Goal: Task Accomplishment & Management: Manage account settings

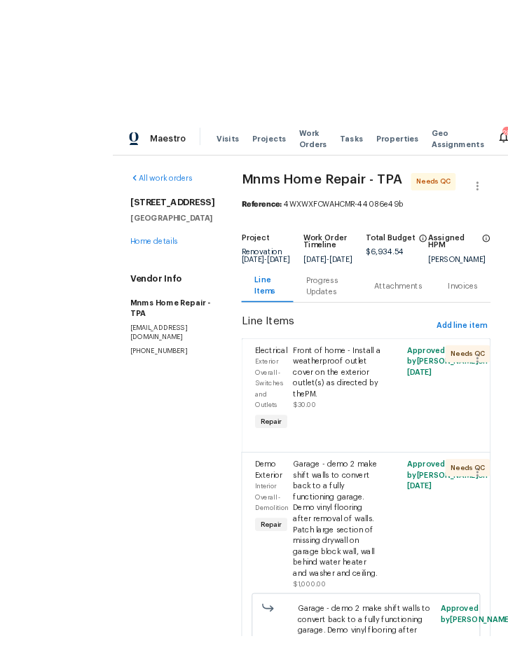
scroll to position [4, 0]
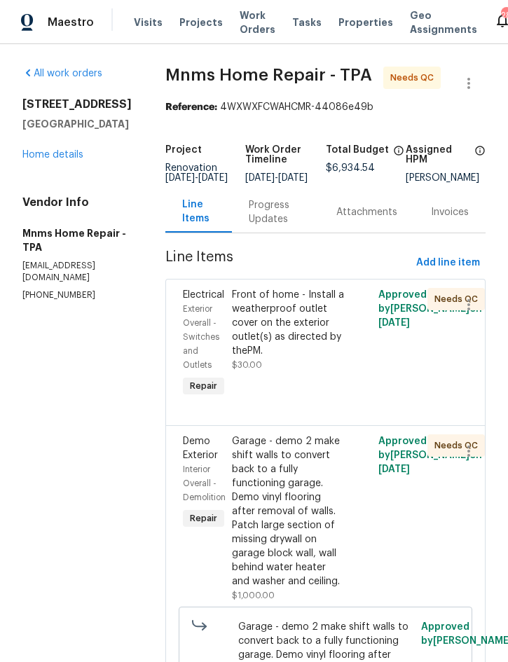
click at [52, 151] on link "Home details" at bounding box center [52, 155] width 61 height 10
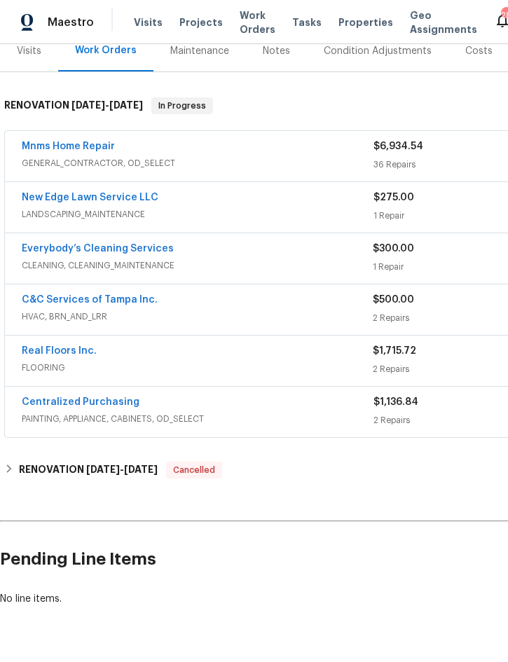
scroll to position [181, 0]
click at [223, 158] on span "GENERAL_CONTRACTOR, OD_SELECT" at bounding box center [198, 164] width 352 height 14
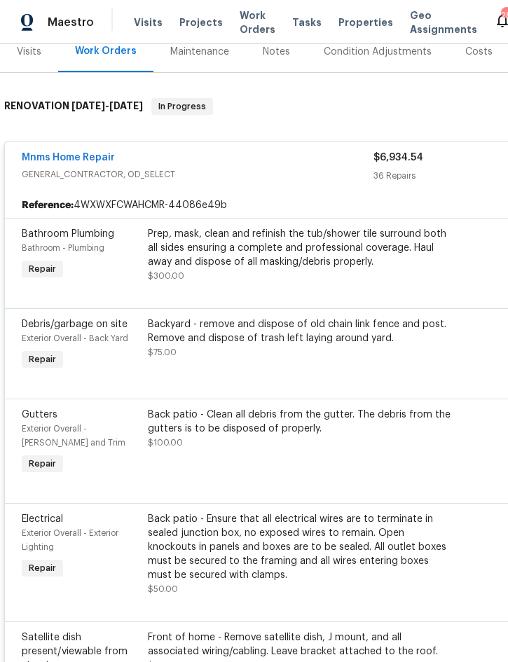
click at [265, 253] on div "Prep, mask, clean and refinish the tub/shower tile surround both all sides ensu…" at bounding box center [301, 248] width 307 height 42
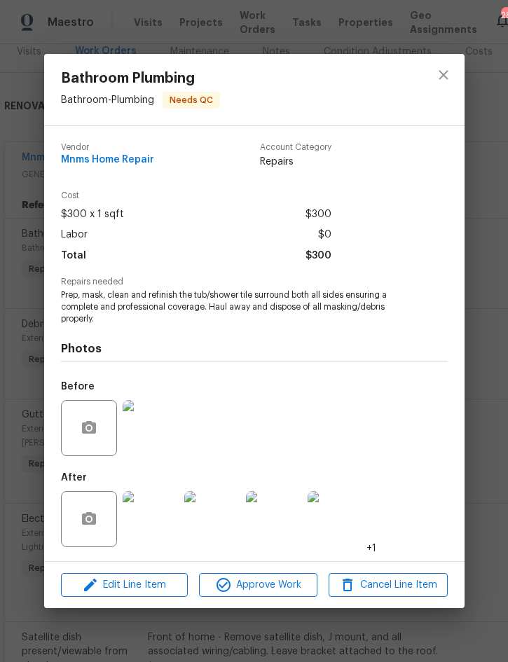
click at [150, 531] on img at bounding box center [151, 519] width 56 height 56
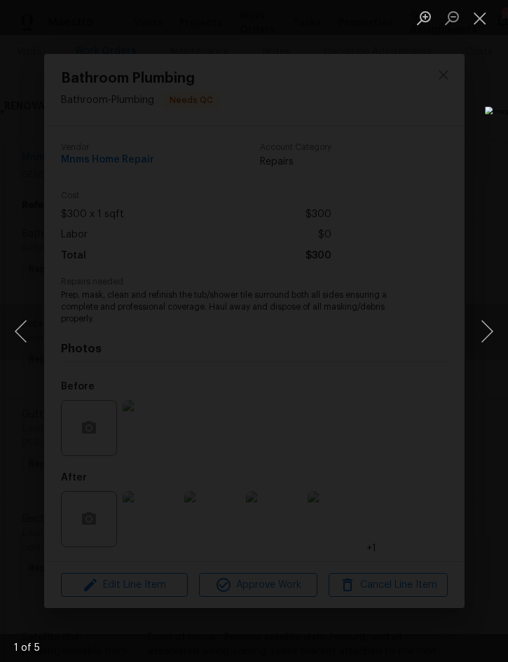
click at [499, 330] on button "Next image" at bounding box center [487, 331] width 42 height 56
click at [490, 325] on button "Next image" at bounding box center [487, 331] width 42 height 56
click at [486, 325] on button "Next image" at bounding box center [487, 331] width 42 height 56
click at [478, 25] on button "Close lightbox" at bounding box center [480, 18] width 28 height 25
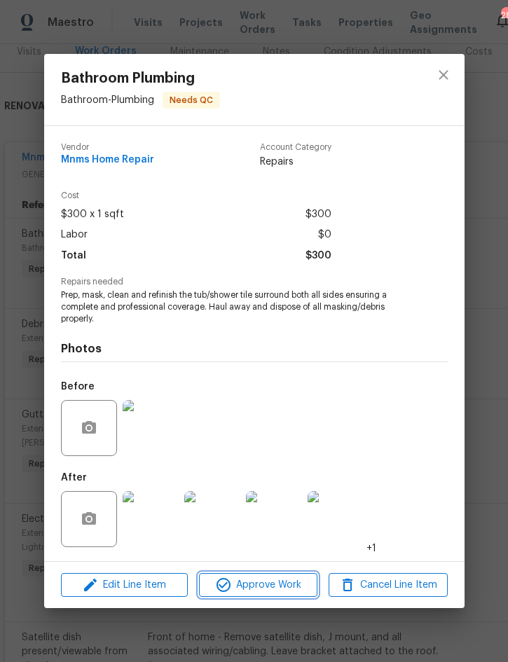
click at [259, 578] on span "Approve Work" at bounding box center [258, 585] width 110 height 18
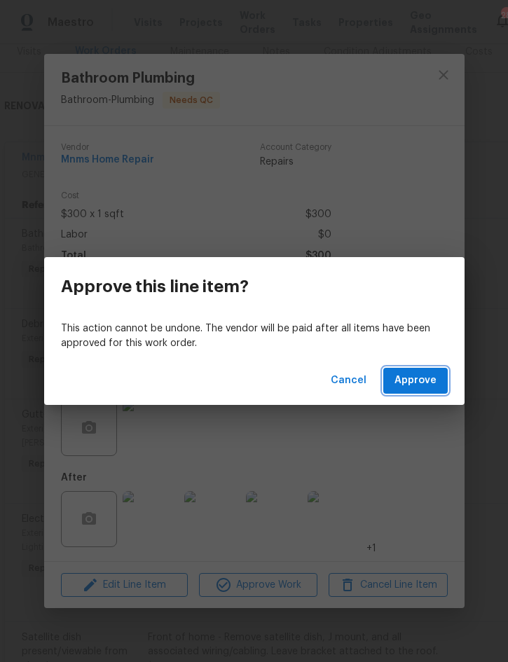
click at [422, 377] on span "Approve" at bounding box center [415, 381] width 42 height 18
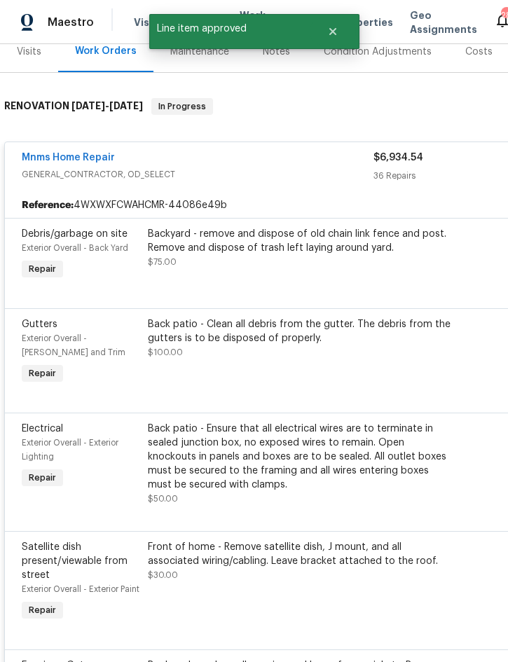
scroll to position [179, 1]
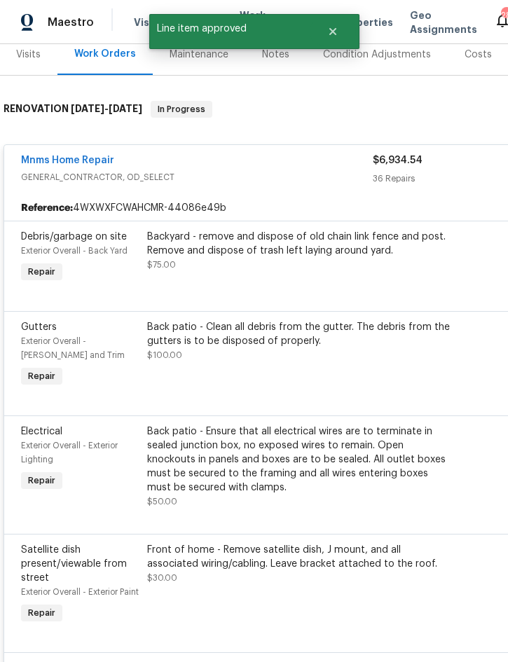
click at [312, 242] on div "Backyard - remove and dispose of old chain link fence and post. Remove and disp…" at bounding box center [300, 244] width 307 height 28
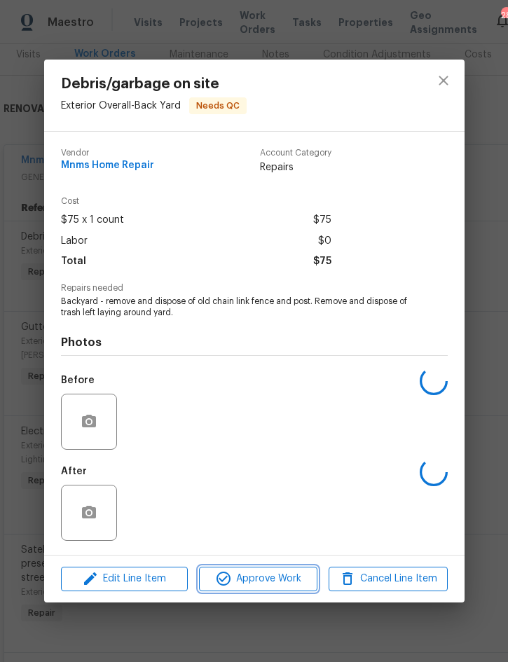
click at [247, 584] on span "Approve Work" at bounding box center [258, 579] width 110 height 18
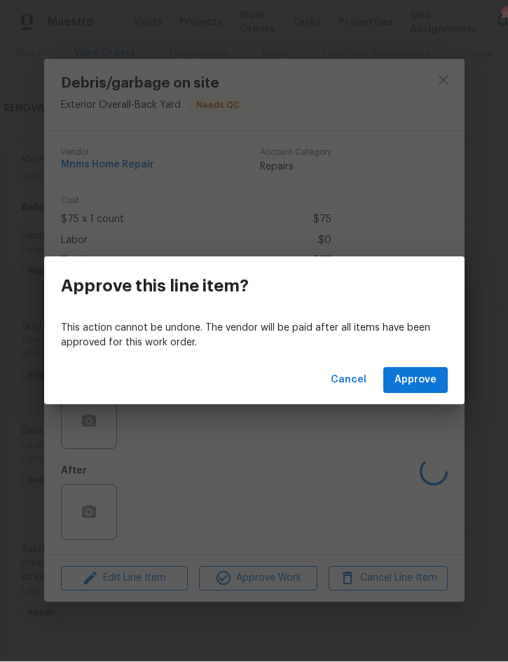
scroll to position [39, 0]
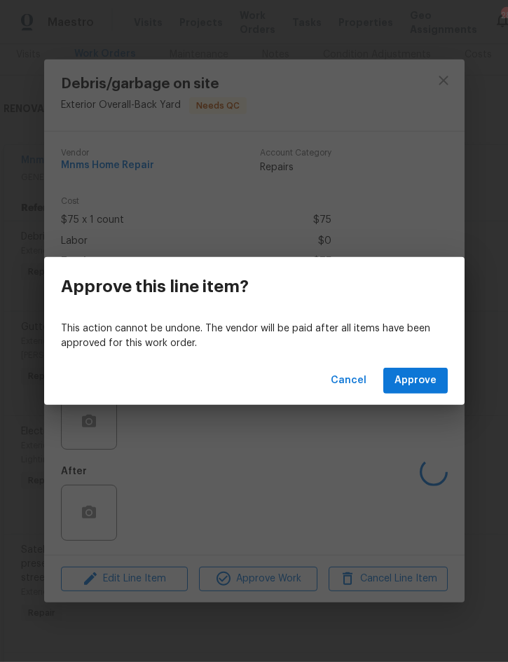
click at [417, 380] on span "Approve" at bounding box center [415, 381] width 42 height 18
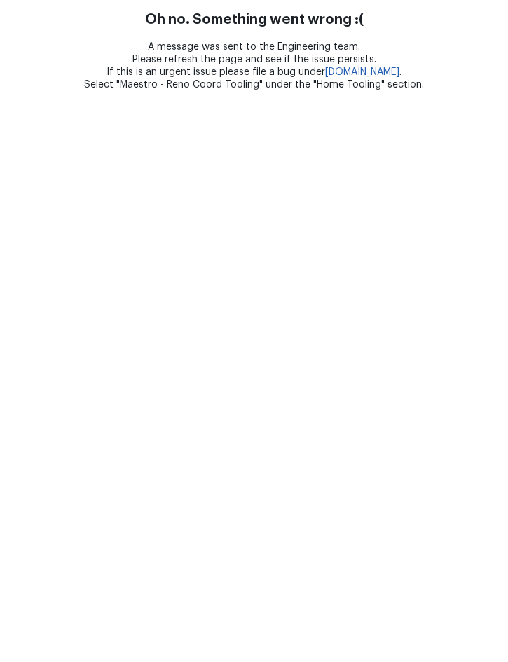
scroll to position [0, 0]
